Goal: Find specific page/section: Find specific page/section

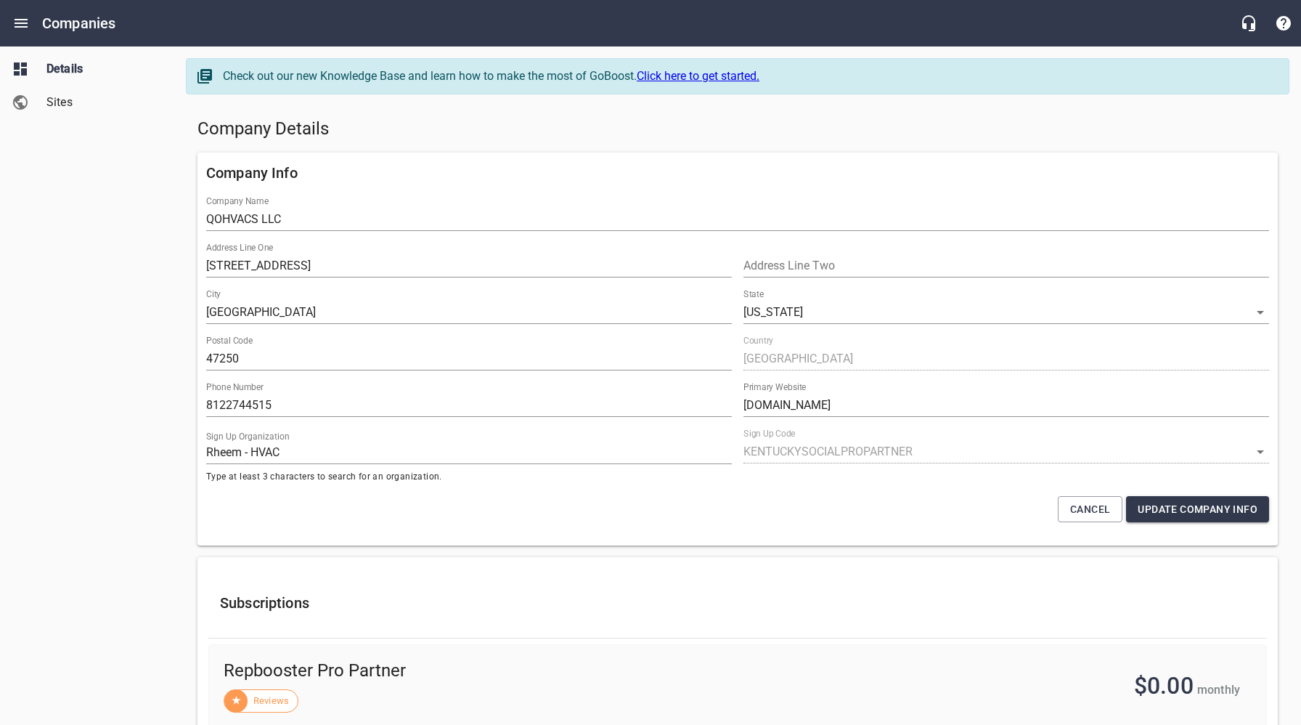
select select "Indiana"
select select "4402"
click at [17, 25] on icon "Open drawer" at bounding box center [20, 23] width 17 height 17
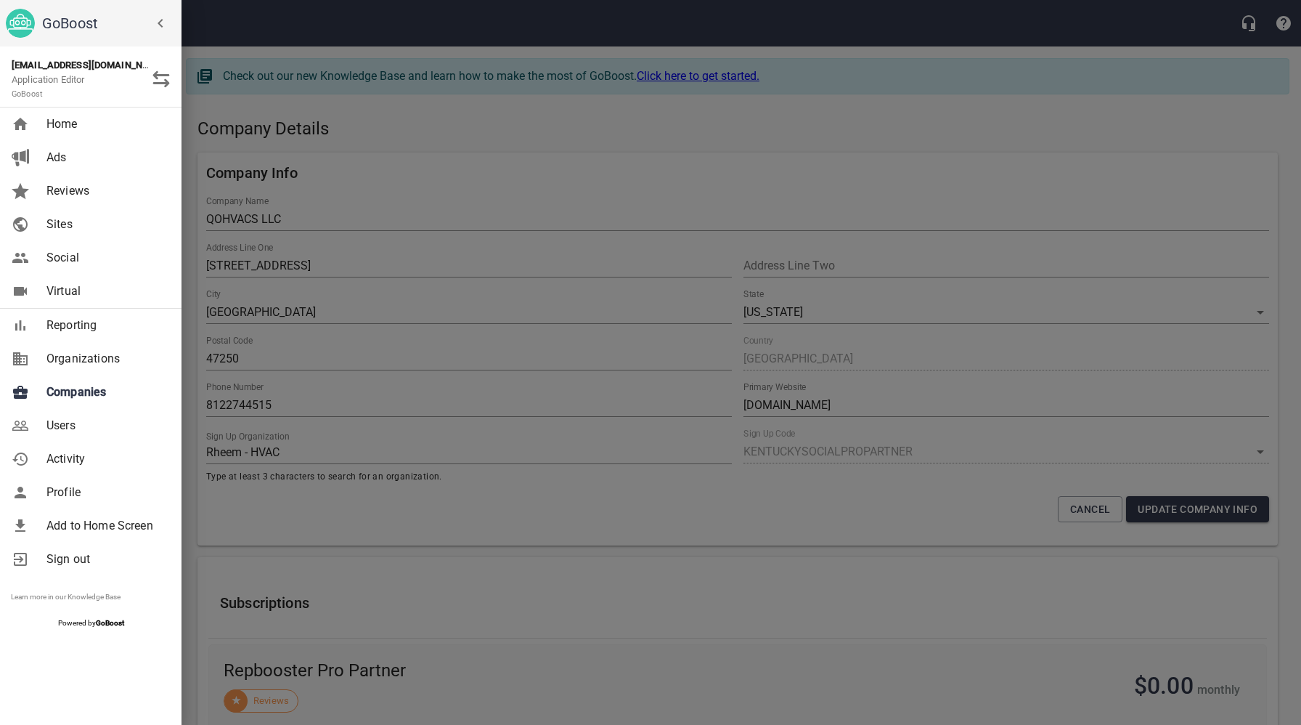
click at [293, 346] on div at bounding box center [650, 362] width 1301 height 725
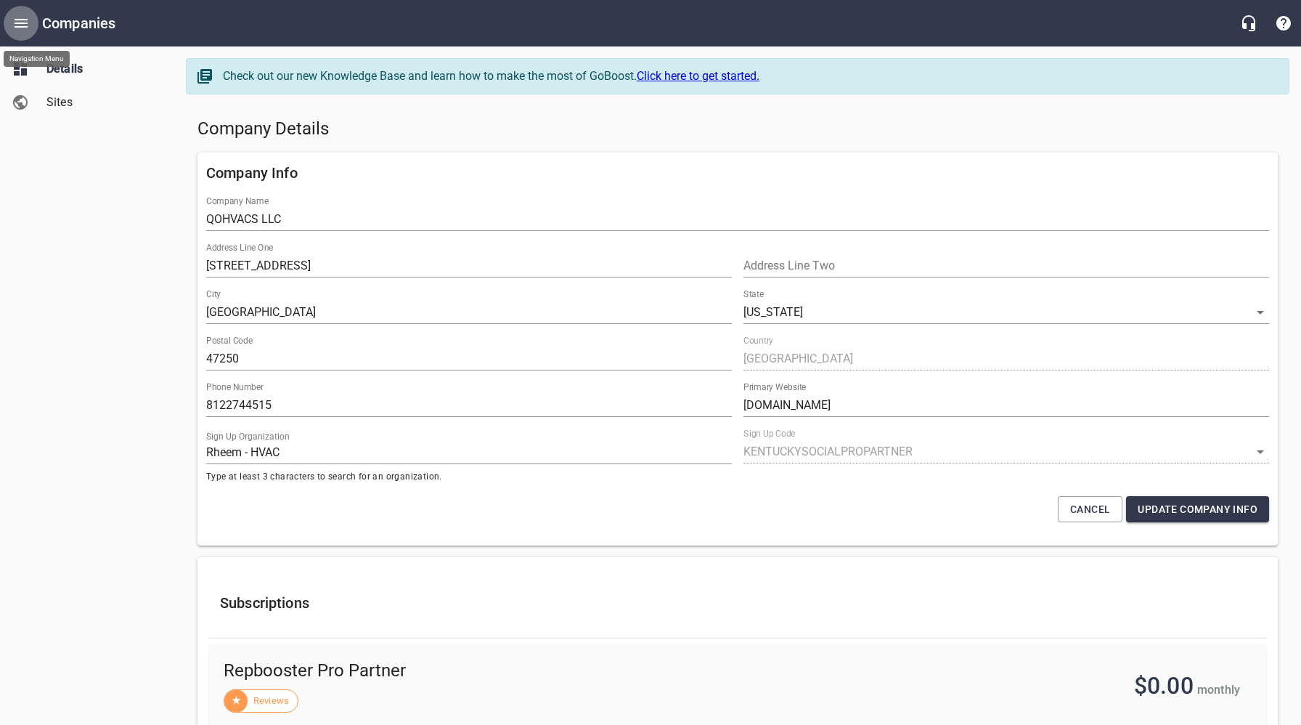
click at [23, 23] on icon "Open drawer" at bounding box center [21, 23] width 13 height 9
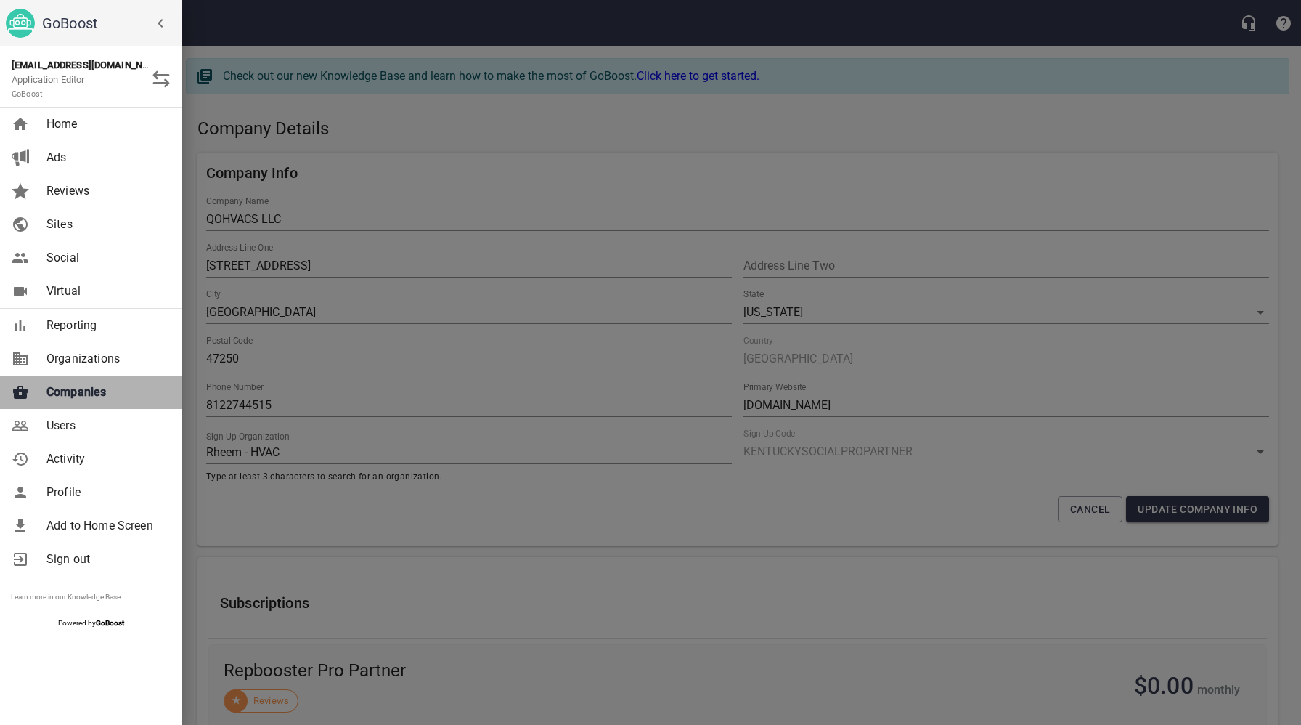
click at [76, 385] on span "Companies" at bounding box center [105, 391] width 118 height 17
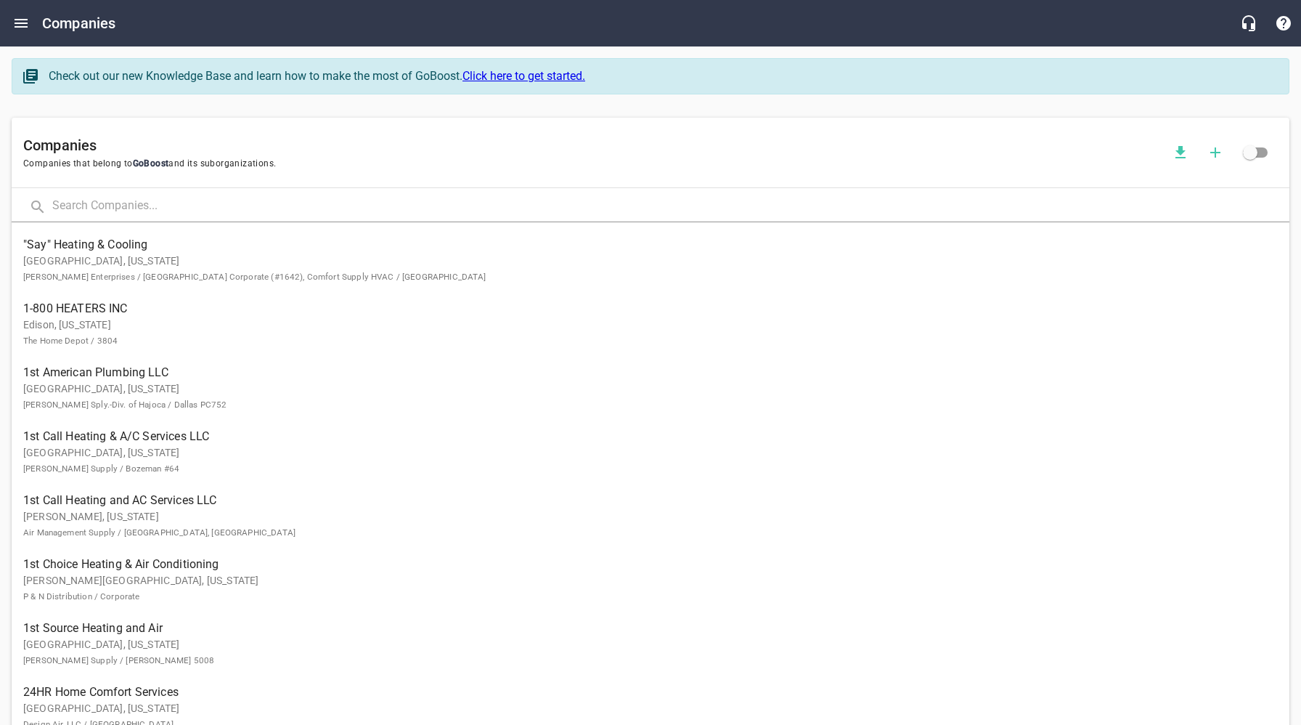
click at [264, 210] on input "text" at bounding box center [670, 206] width 1237 height 31
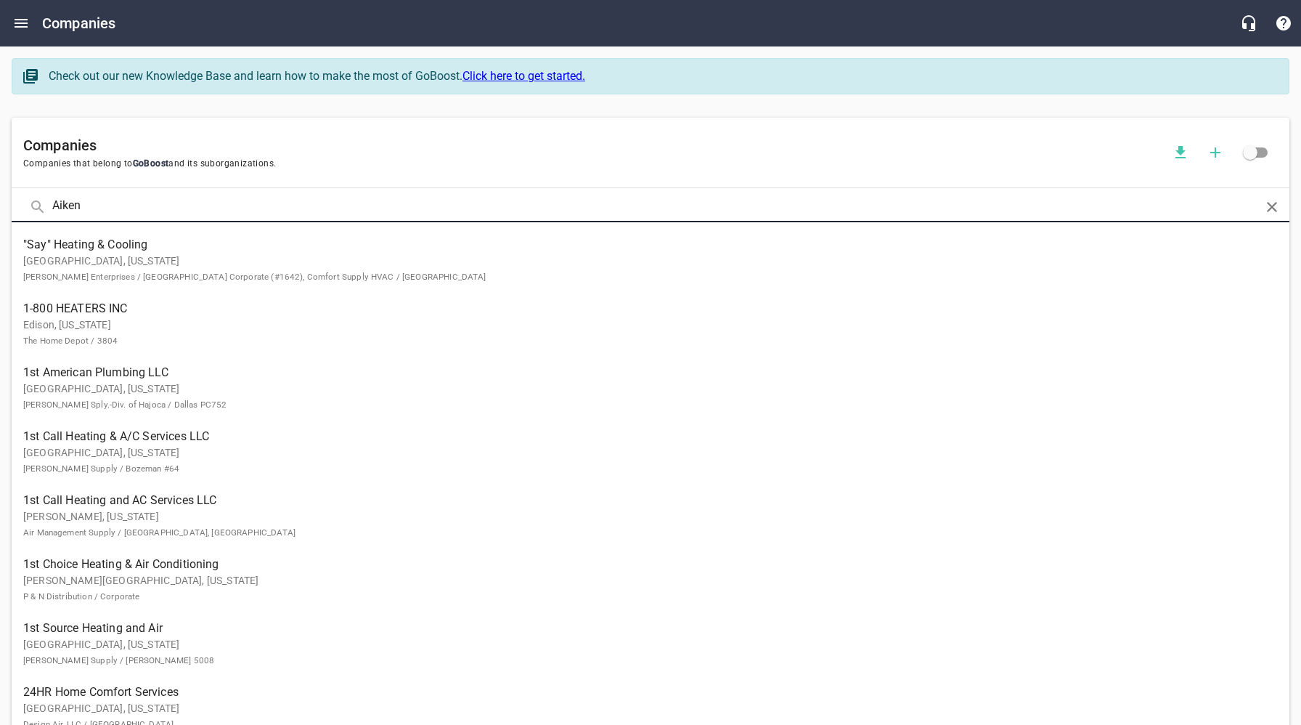
type input "Aiken"
click button at bounding box center [0, 0] width 0 height 0
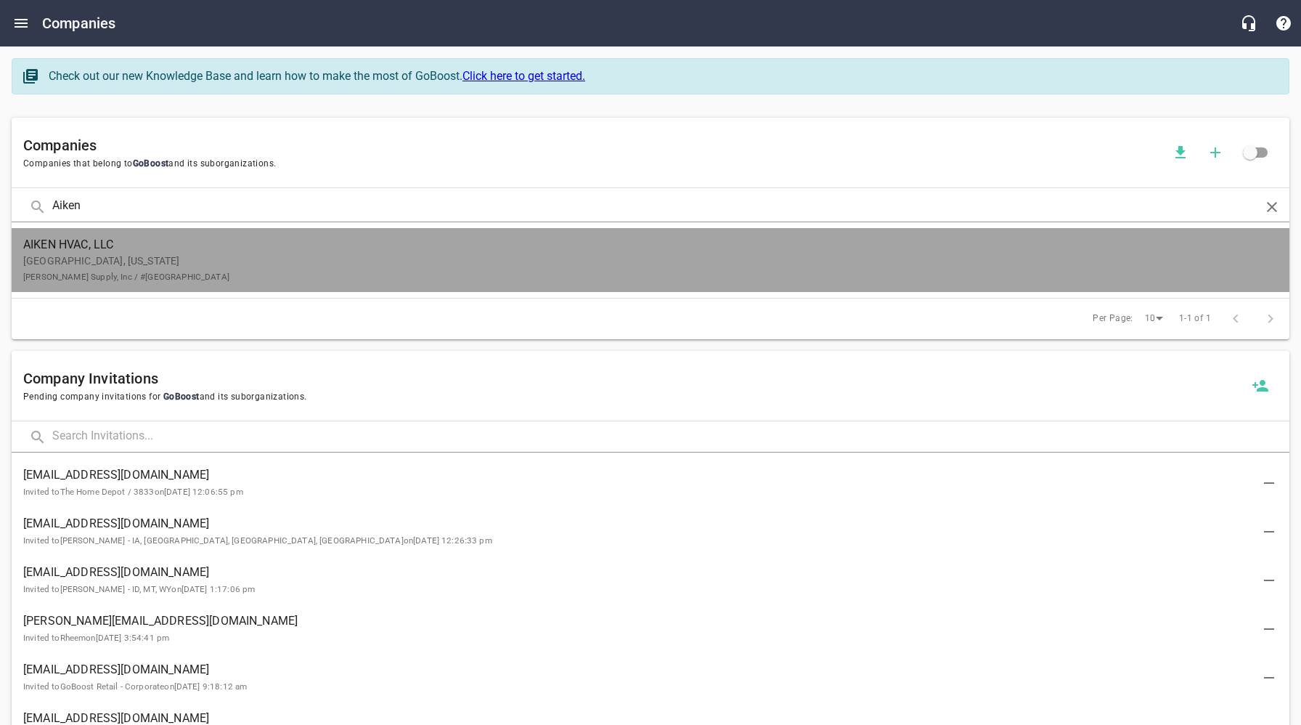
click at [269, 256] on p "Aiken, South Carolina McCall's Supply, Inc / #508 North Augusta" at bounding box center [639, 268] width 1232 height 30
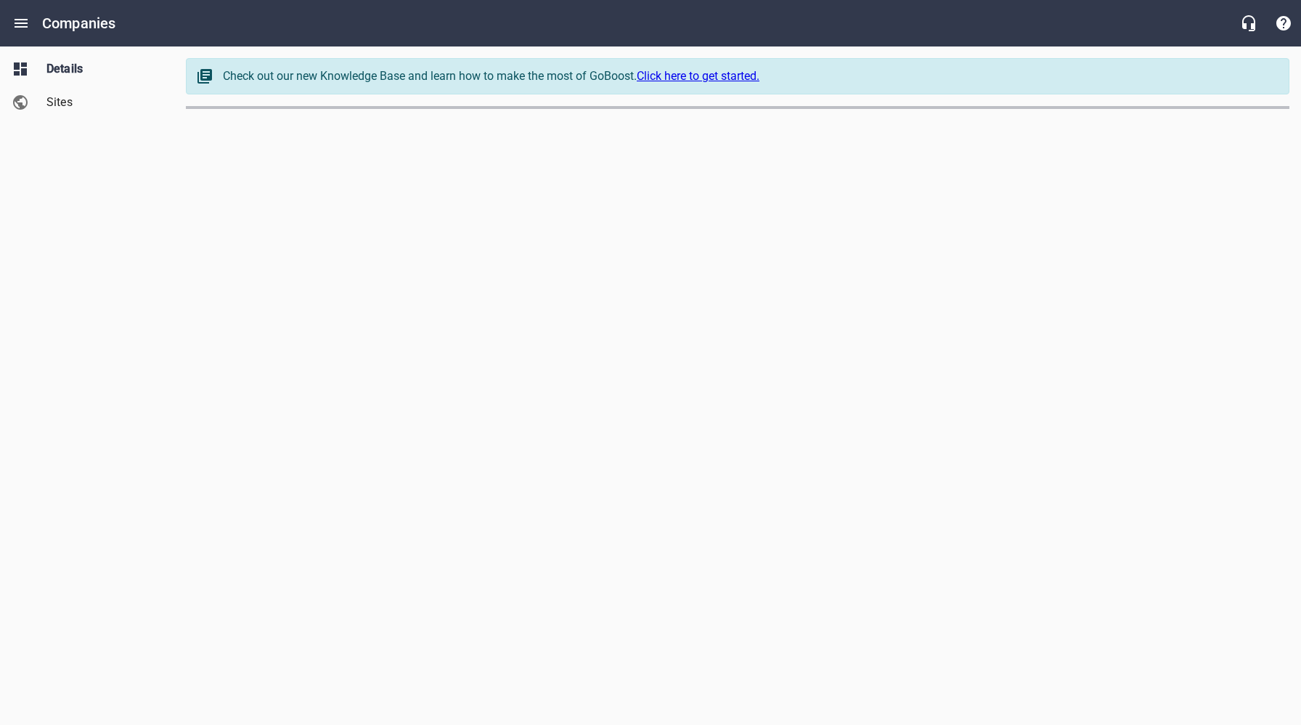
select select "South Carolina"
select select "63"
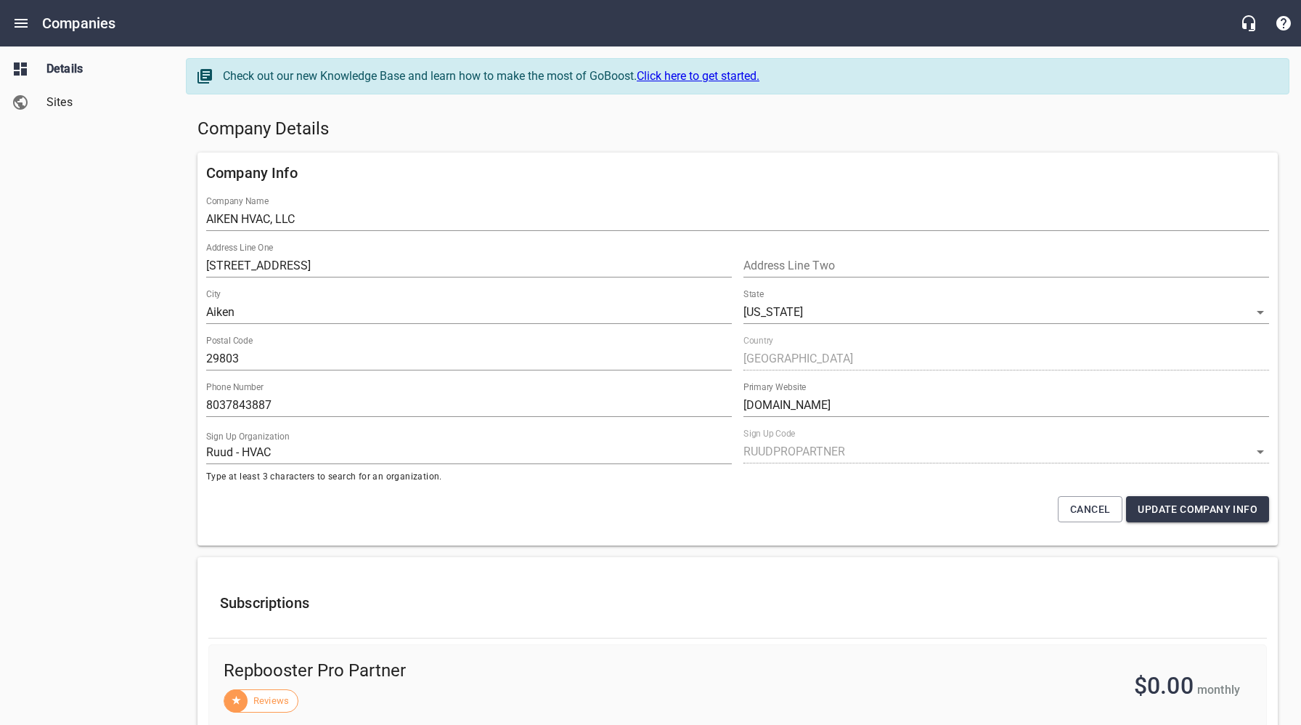
click at [709, 118] on h5 "Company Details" at bounding box center [738, 129] width 1081 height 23
click at [510, 130] on h5 "Company Details" at bounding box center [738, 129] width 1081 height 23
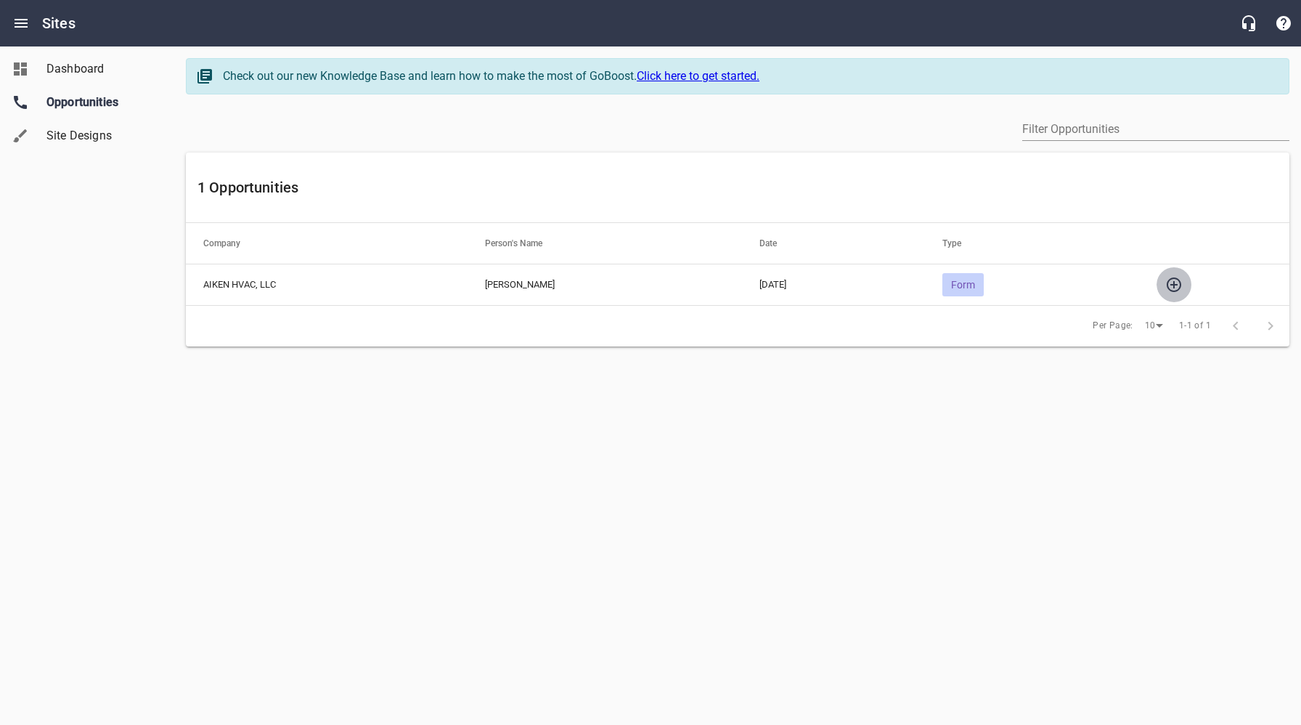
click at [1182, 284] on icon "button" at bounding box center [1173, 284] width 17 height 17
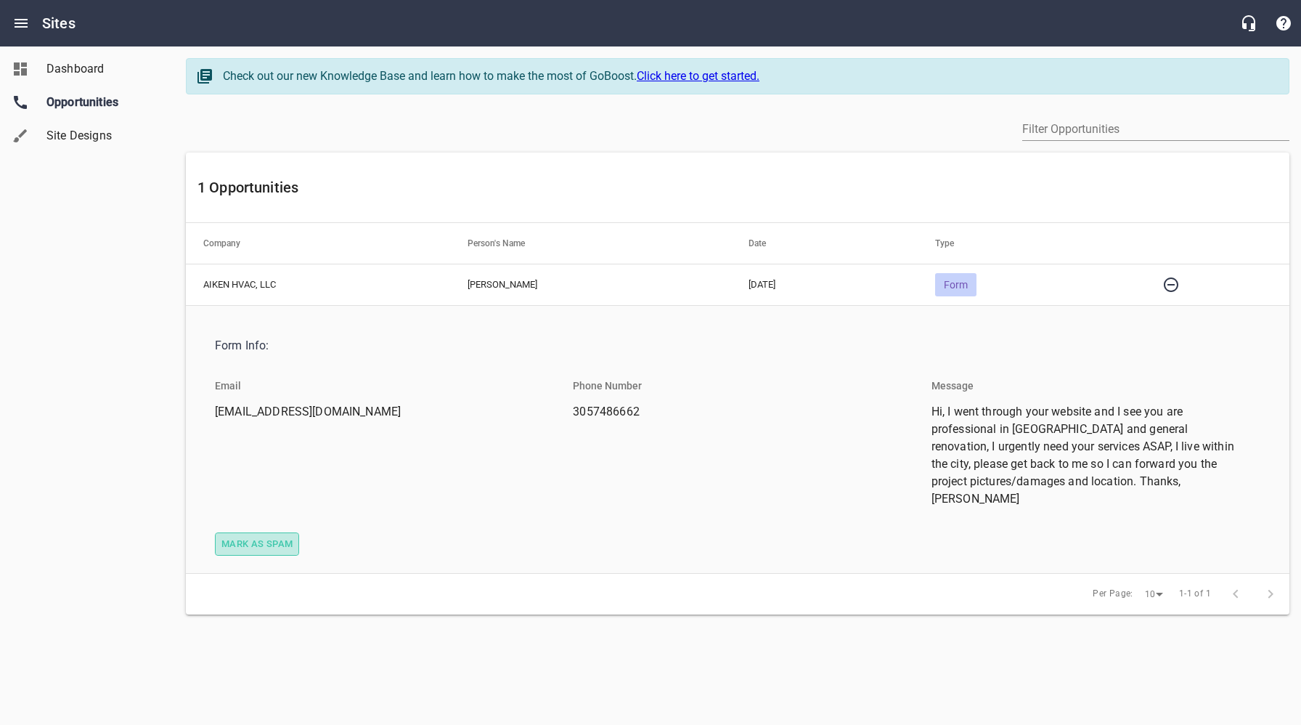
click at [276, 536] on span "Mark as spam" at bounding box center [256, 544] width 71 height 17
